Goal: Book appointment/travel/reservation

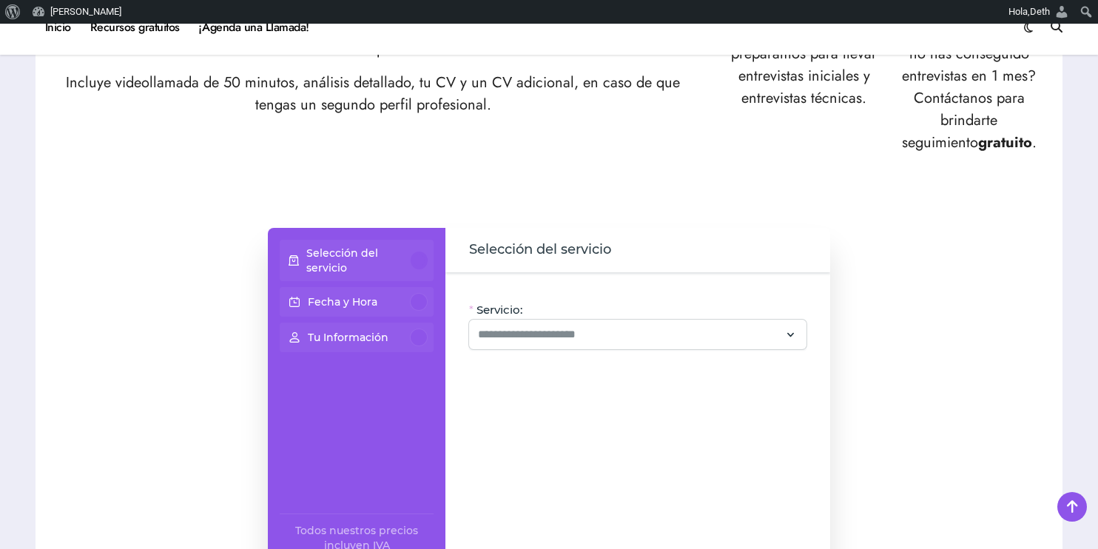
scroll to position [813, 0]
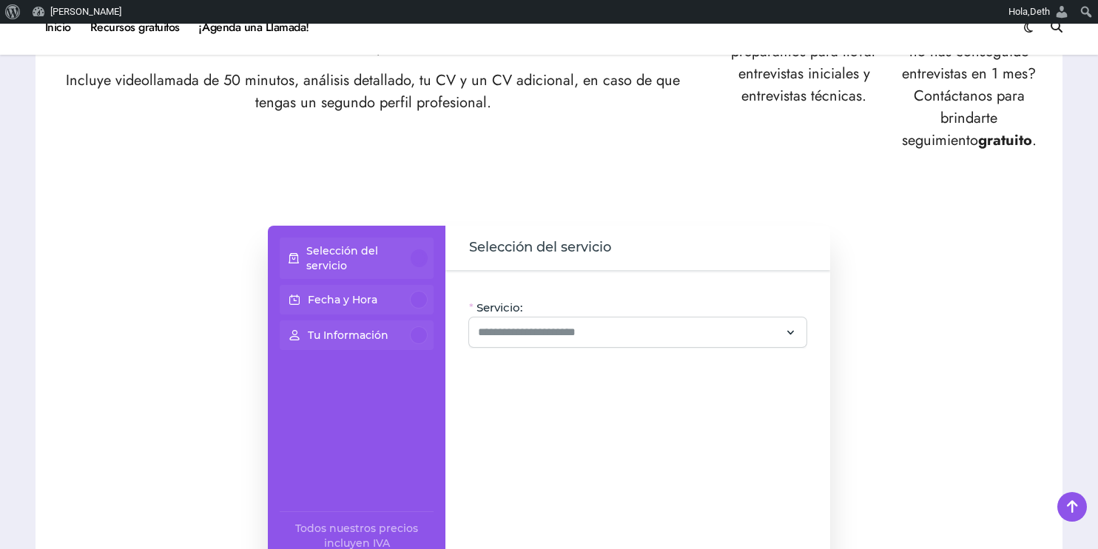
click at [416, 258] on div at bounding box center [418, 258] width 17 height 18
click at [541, 327] on input "Servicio:" at bounding box center [629, 332] width 302 height 18
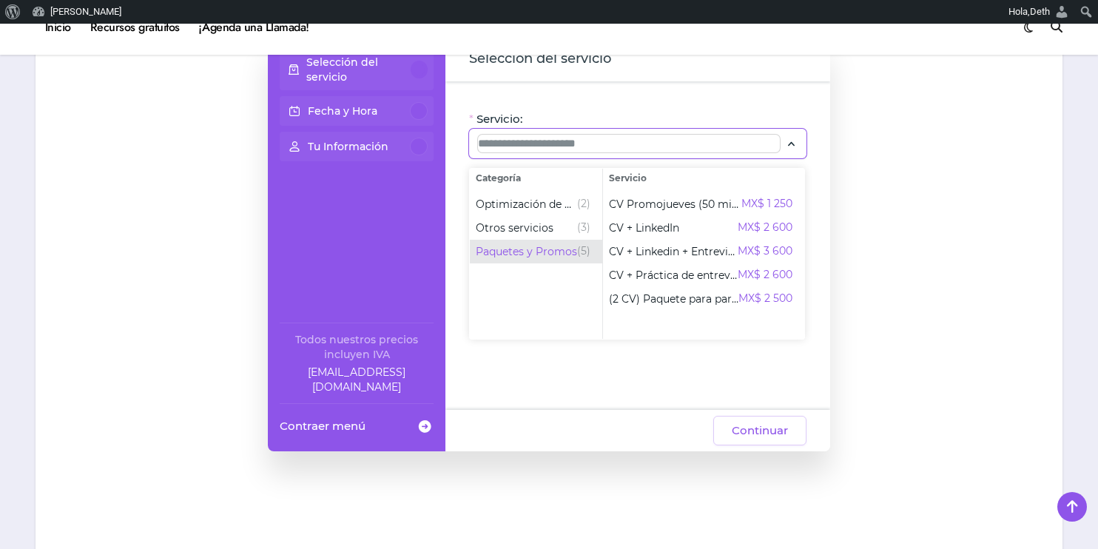
scroll to position [1002, 0]
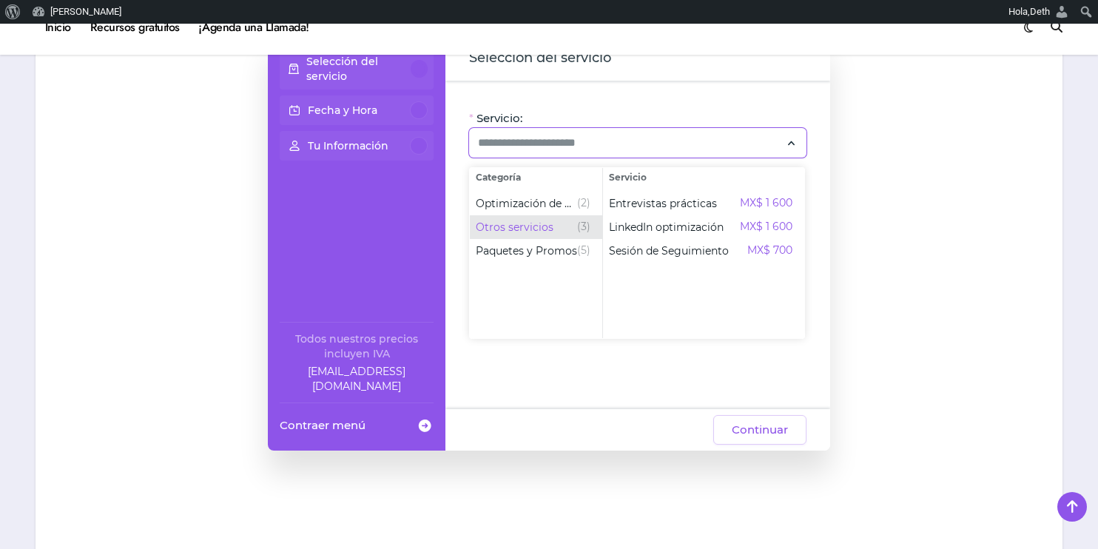
click at [520, 230] on span "Otros servicios" at bounding box center [515, 227] width 78 height 15
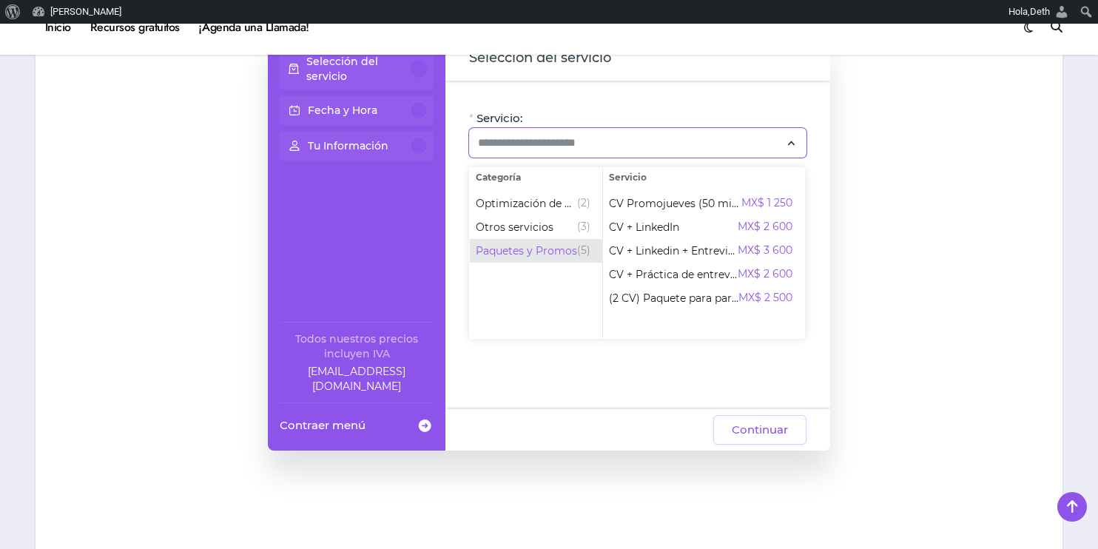
click at [520, 251] on span "Paquetes y Promos" at bounding box center [526, 250] width 101 height 15
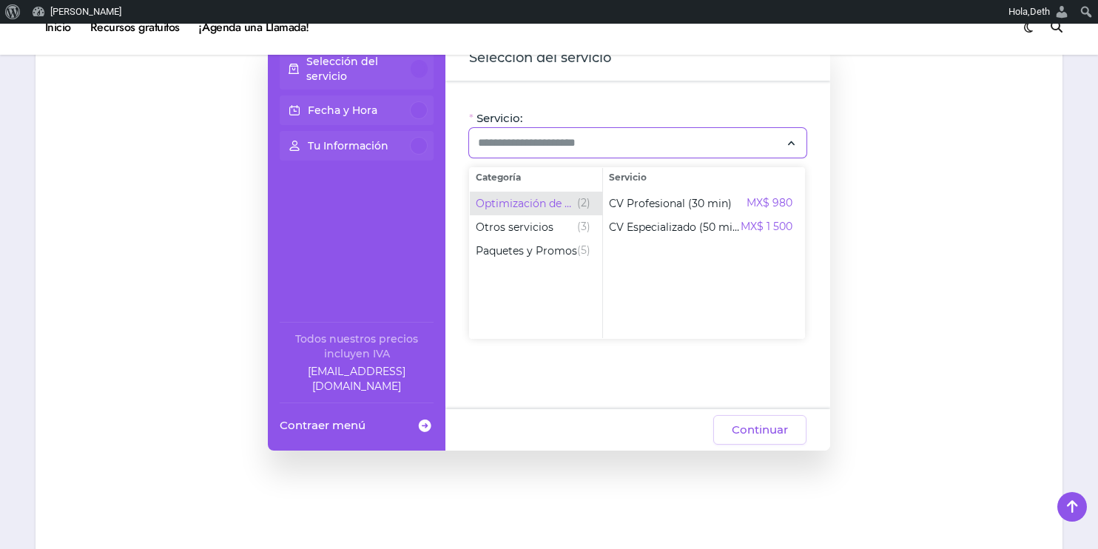
click at [521, 202] on span "Optimización de CV" at bounding box center [526, 203] width 101 height 15
click at [612, 203] on span "CV Profesional (30 min)" at bounding box center [670, 203] width 123 height 15
type input "**********"
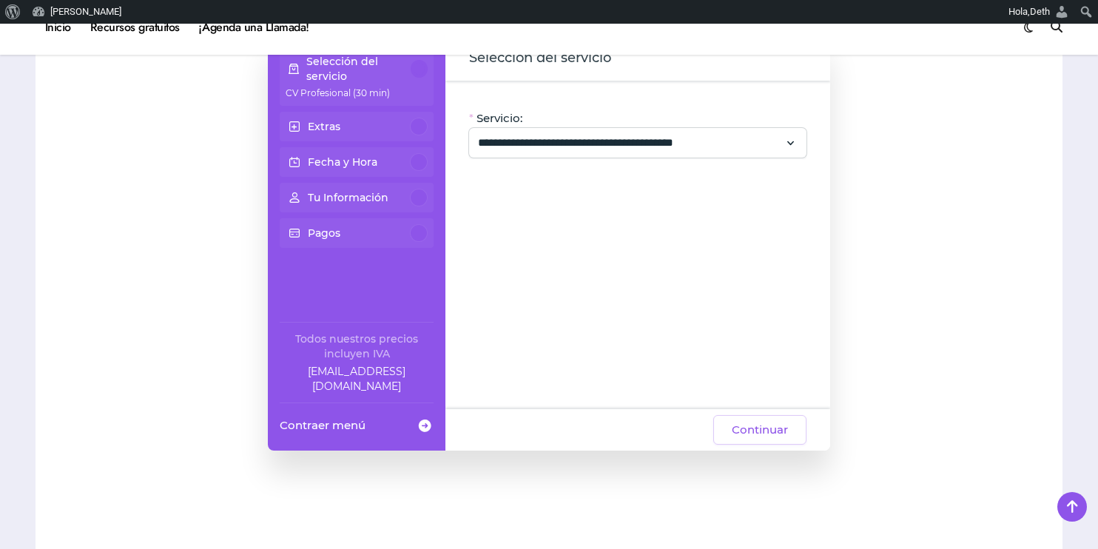
click at [362, 127] on div "Extras" at bounding box center [356, 127] width 142 height 18
click at [299, 121] on span at bounding box center [294, 126] width 18 height 27
drag, startPoint x: 413, startPoint y: 125, endPoint x: 307, endPoint y: 127, distance: 105.8
click at [307, 127] on div "Extras" at bounding box center [356, 127] width 142 height 18
click at [748, 439] on button "Continuar" at bounding box center [759, 430] width 93 height 30
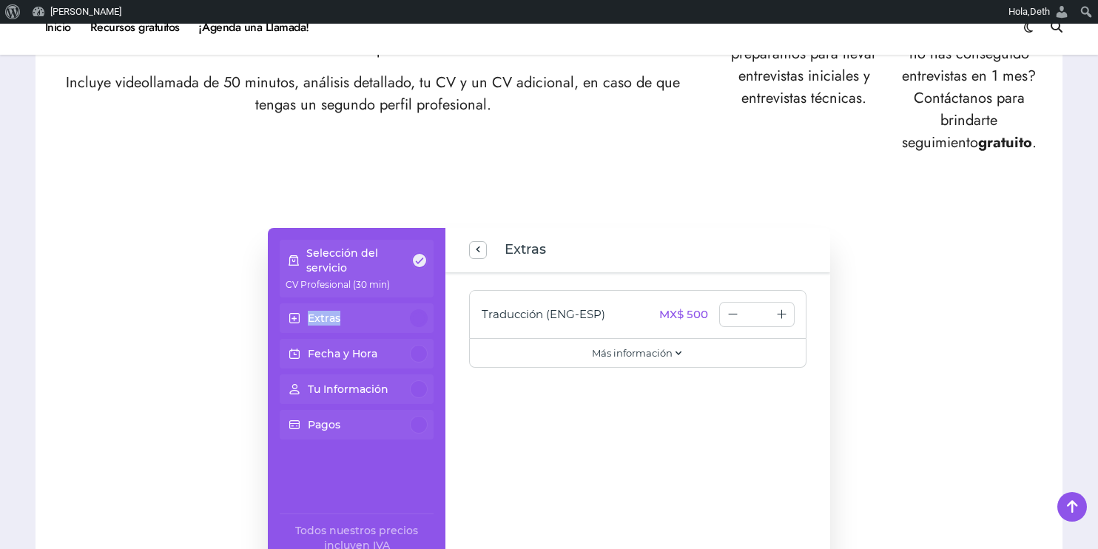
scroll to position [812, 0]
